Goal: Task Accomplishment & Management: Manage account settings

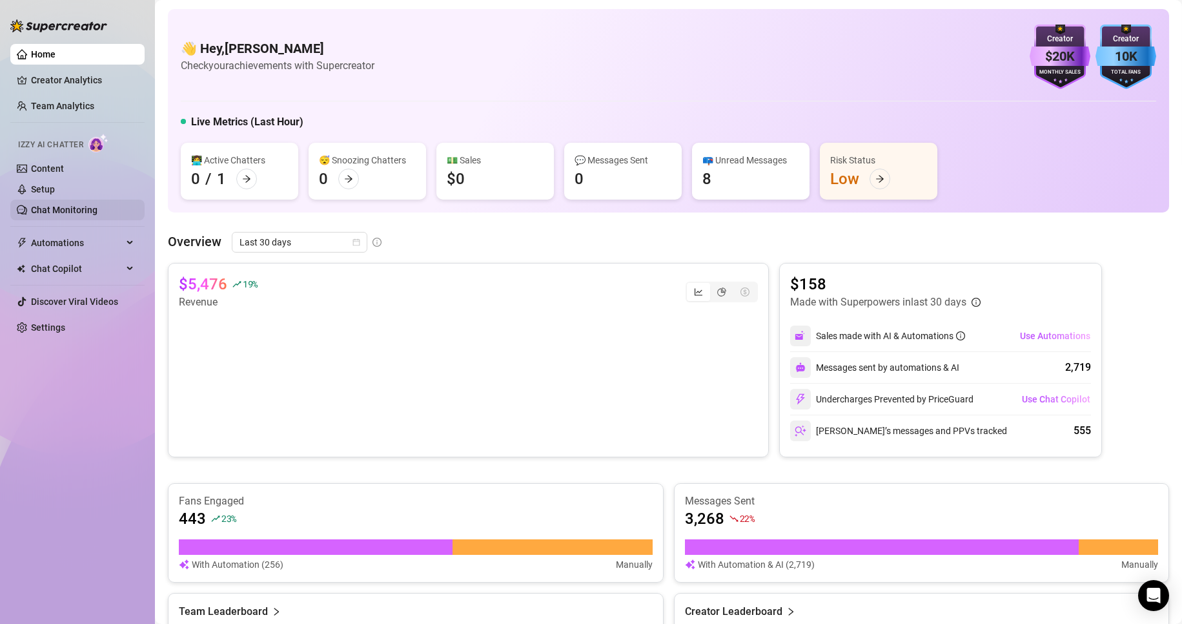
click at [88, 206] on link "Chat Monitoring" at bounding box center [64, 210] width 67 height 10
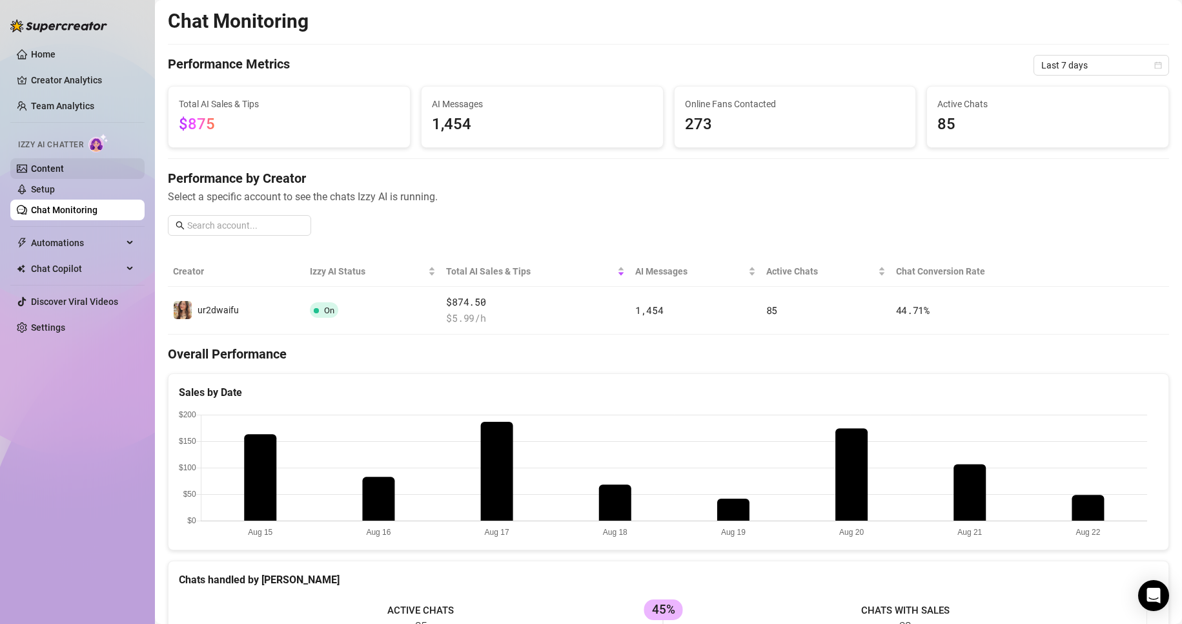
click at [64, 163] on link "Content" at bounding box center [47, 168] width 33 height 10
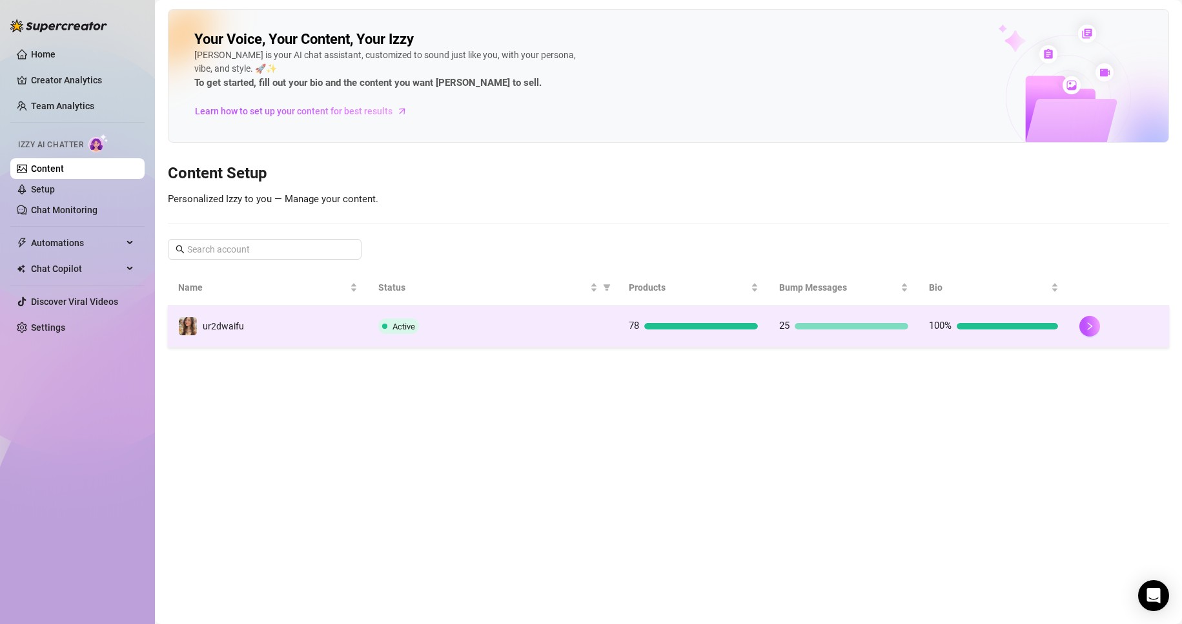
click at [333, 343] on td "ur2dwaifu" at bounding box center [268, 326] width 200 height 42
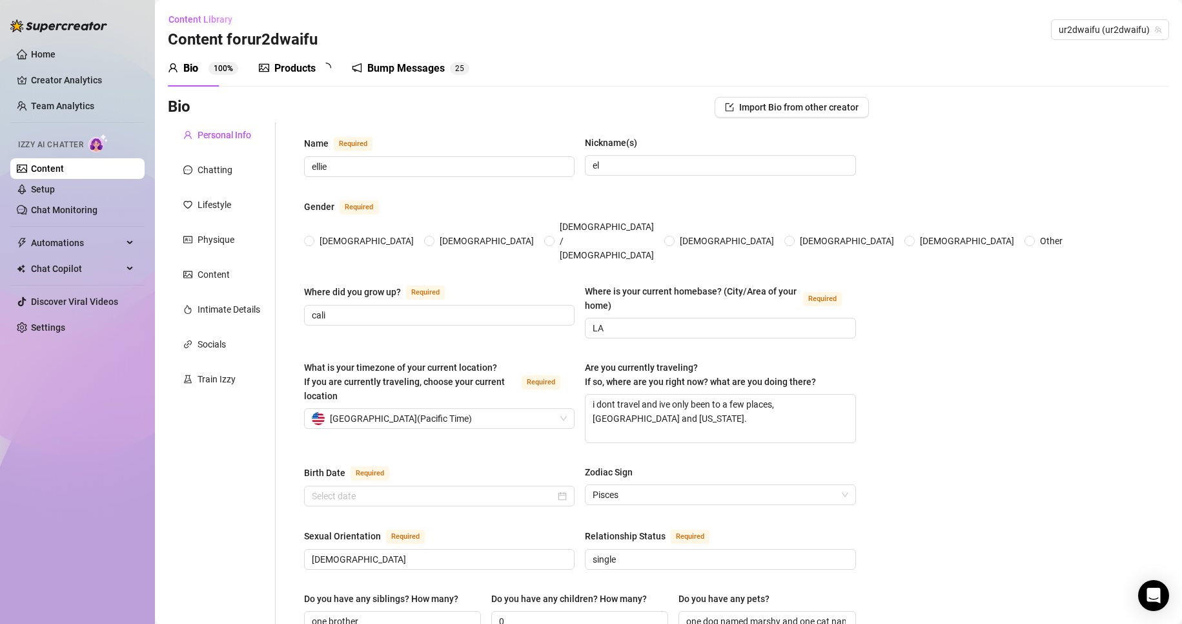
radio input "true"
type input "[DATE]"
click at [301, 75] on div "Products" at bounding box center [294, 68] width 41 height 15
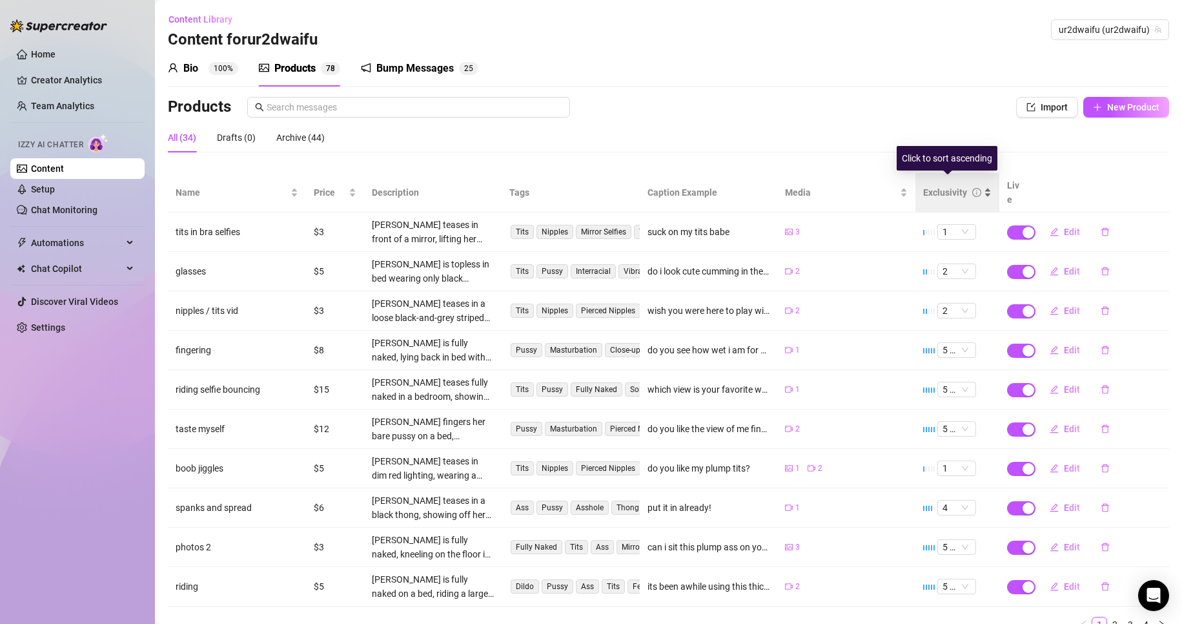
click at [947, 185] on div "Exclusivity" at bounding box center [957, 192] width 68 height 14
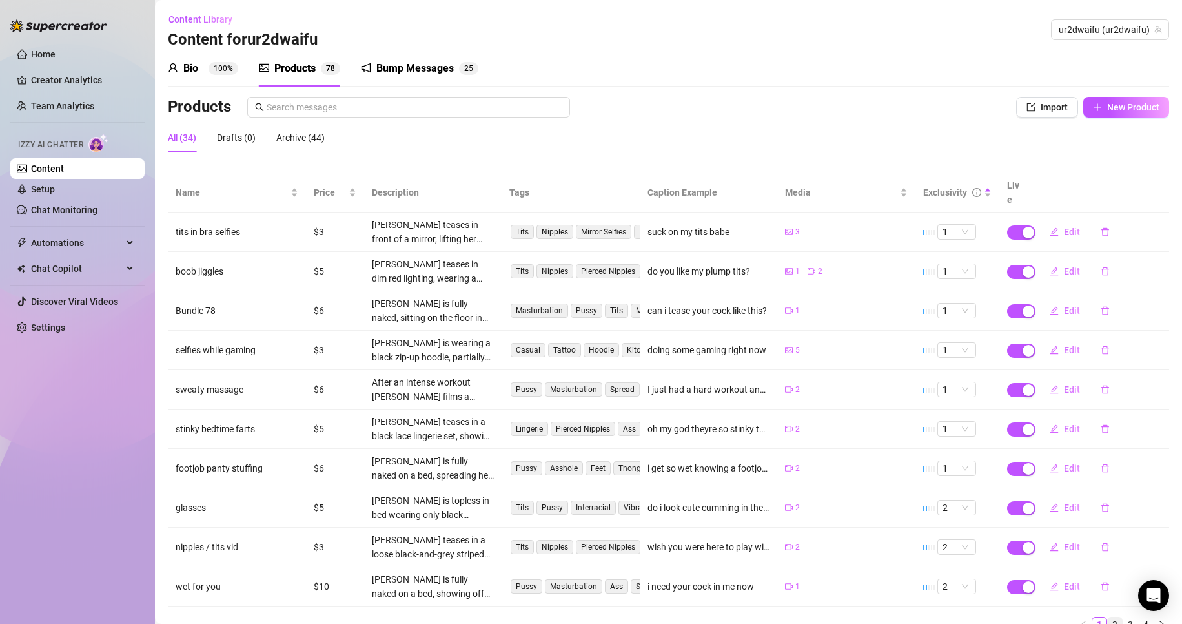
click at [1108, 617] on link "2" at bounding box center [1115, 624] width 14 height 14
